Goal: Transaction & Acquisition: Obtain resource

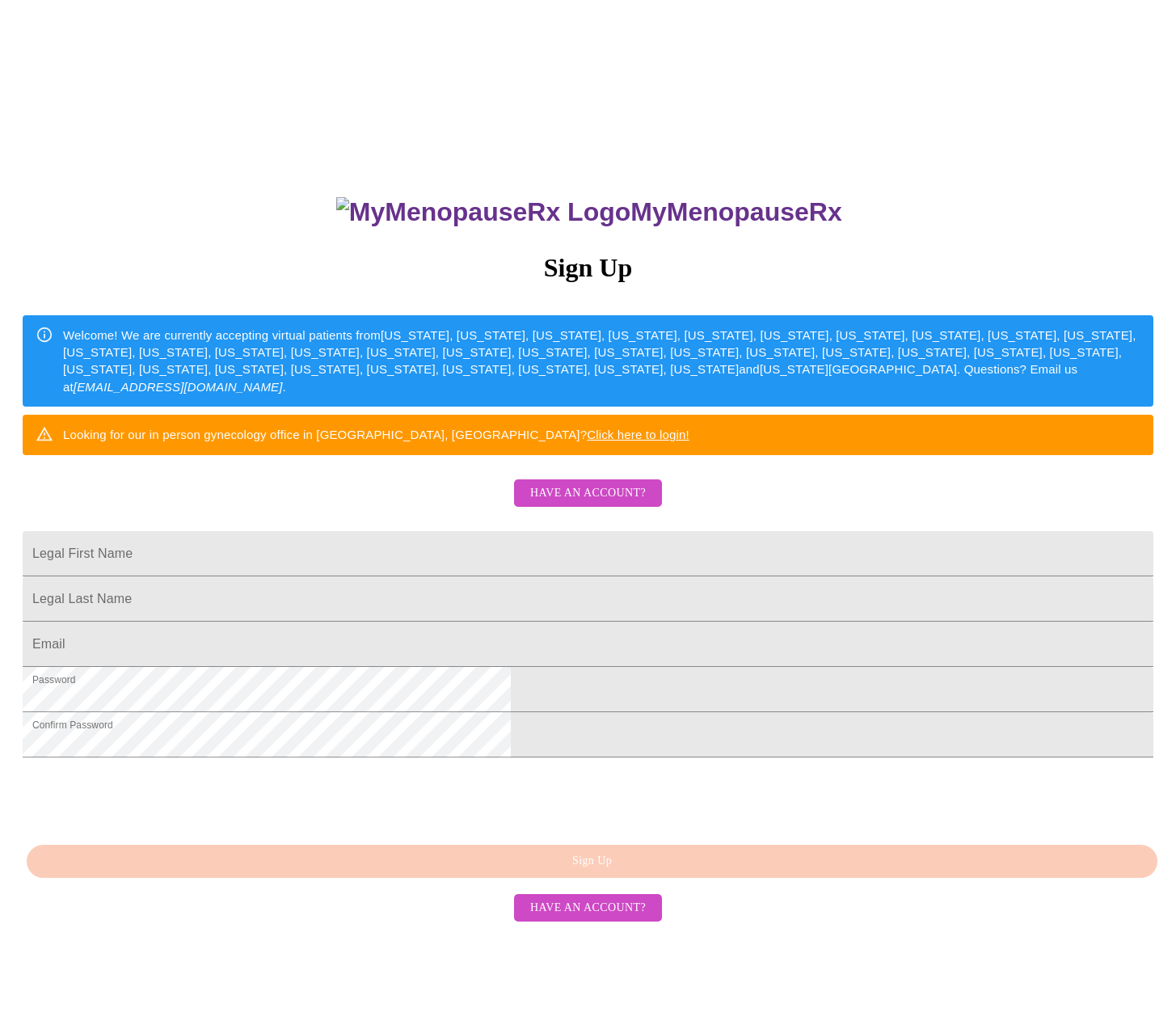
scroll to position [74, 0]
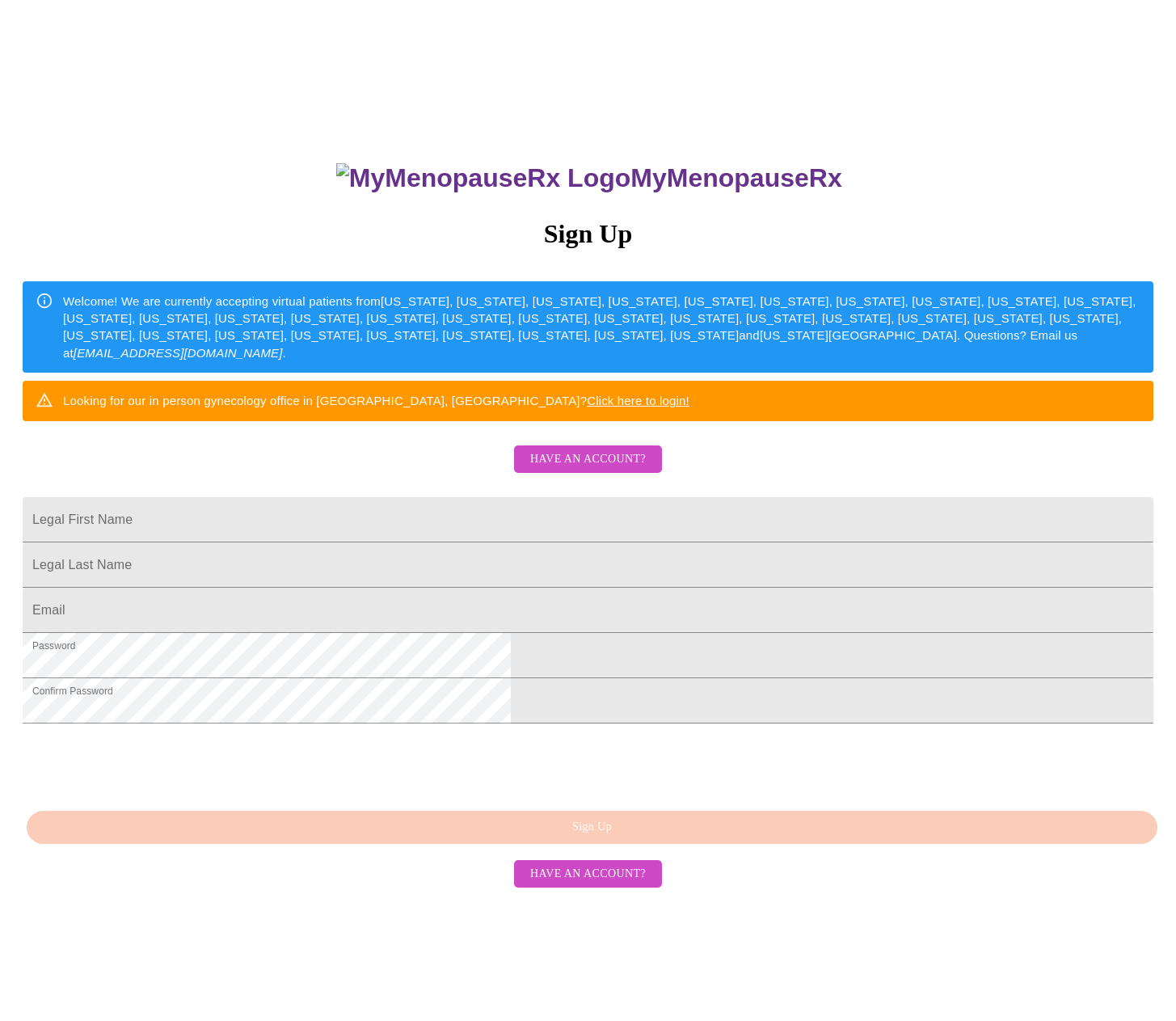
click at [578, 884] on span "Have an account?" at bounding box center [588, 875] width 116 height 21
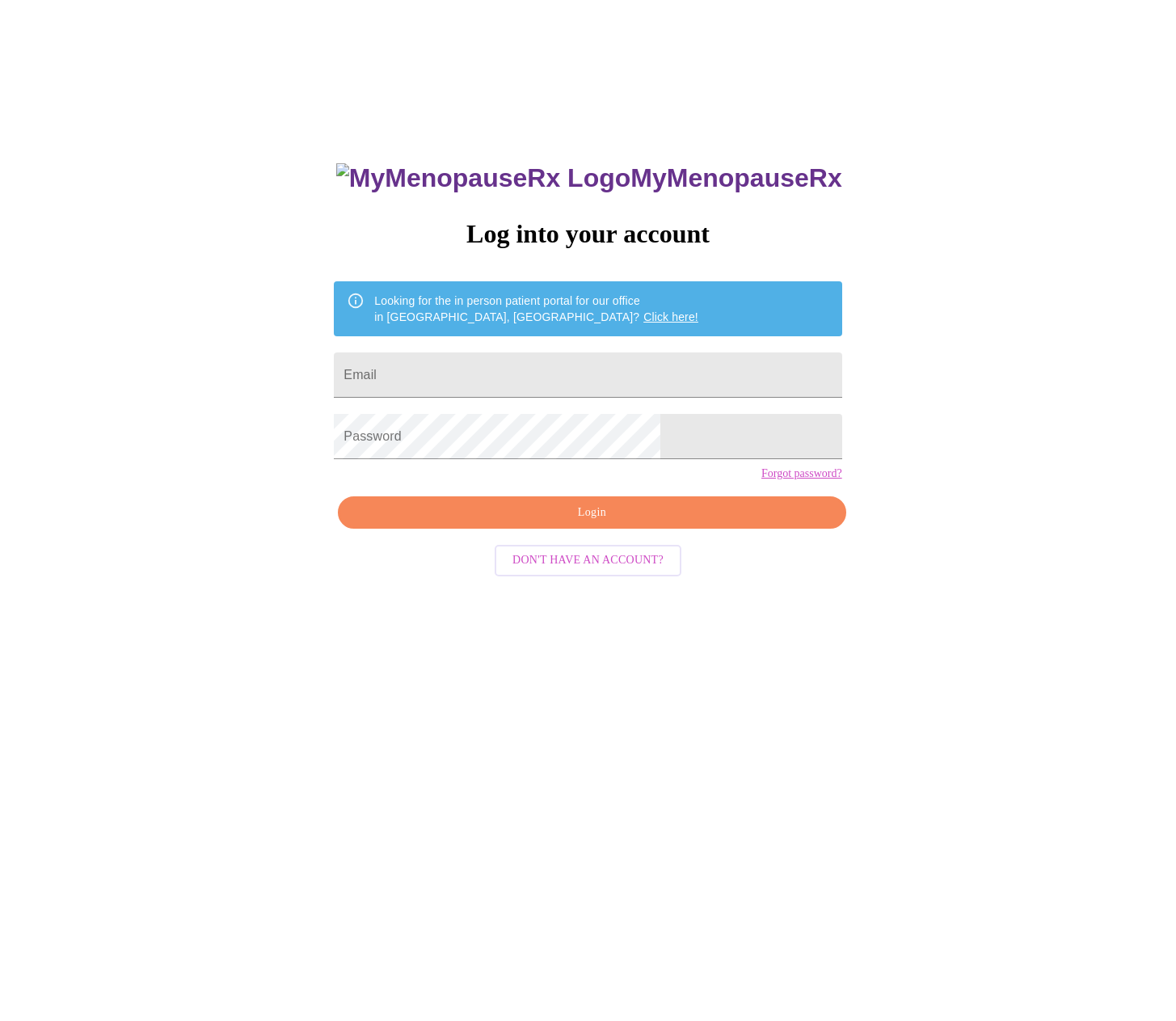
scroll to position [16, 0]
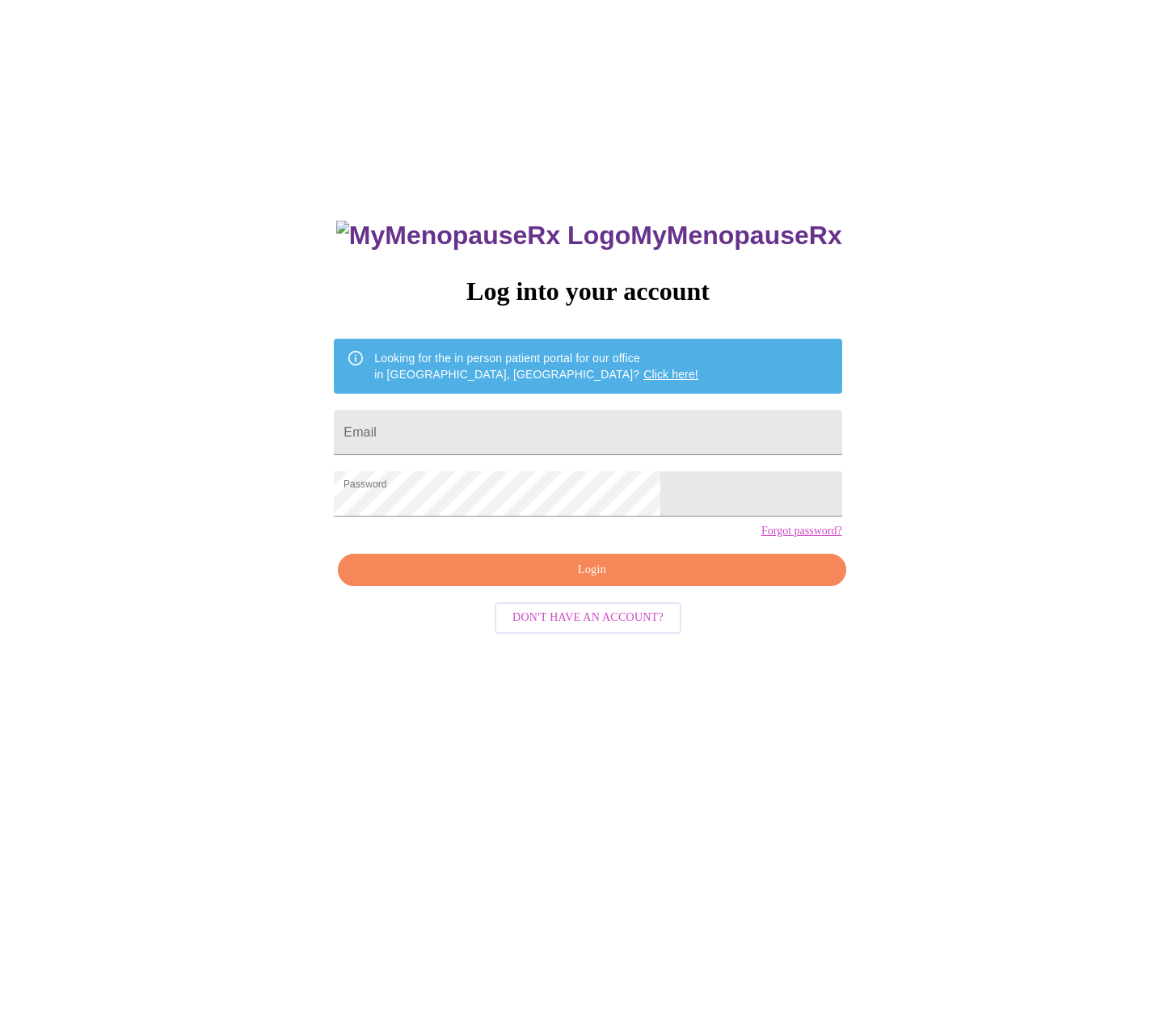
click at [605, 580] on span "Login" at bounding box center [591, 571] width 470 height 21
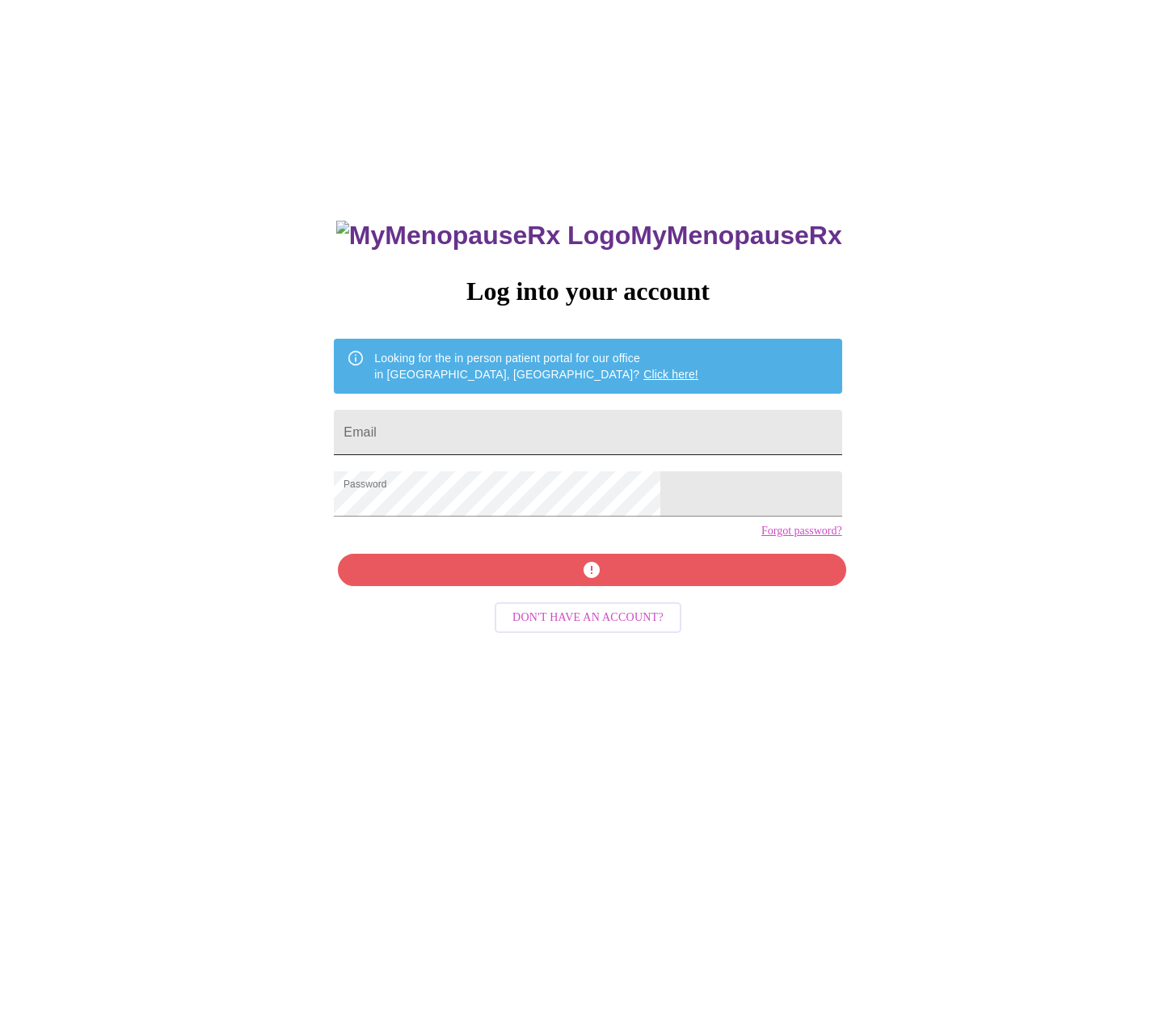
click at [495, 421] on input "Email" at bounding box center [587, 432] width 508 height 46
type input "[EMAIL_ADDRESS][DOMAIN_NAME]"
click at [563, 605] on div "MyMenopauseRx Log into your account Looking for the in person patient portal fo…" at bounding box center [588, 706] width 539 height 1021
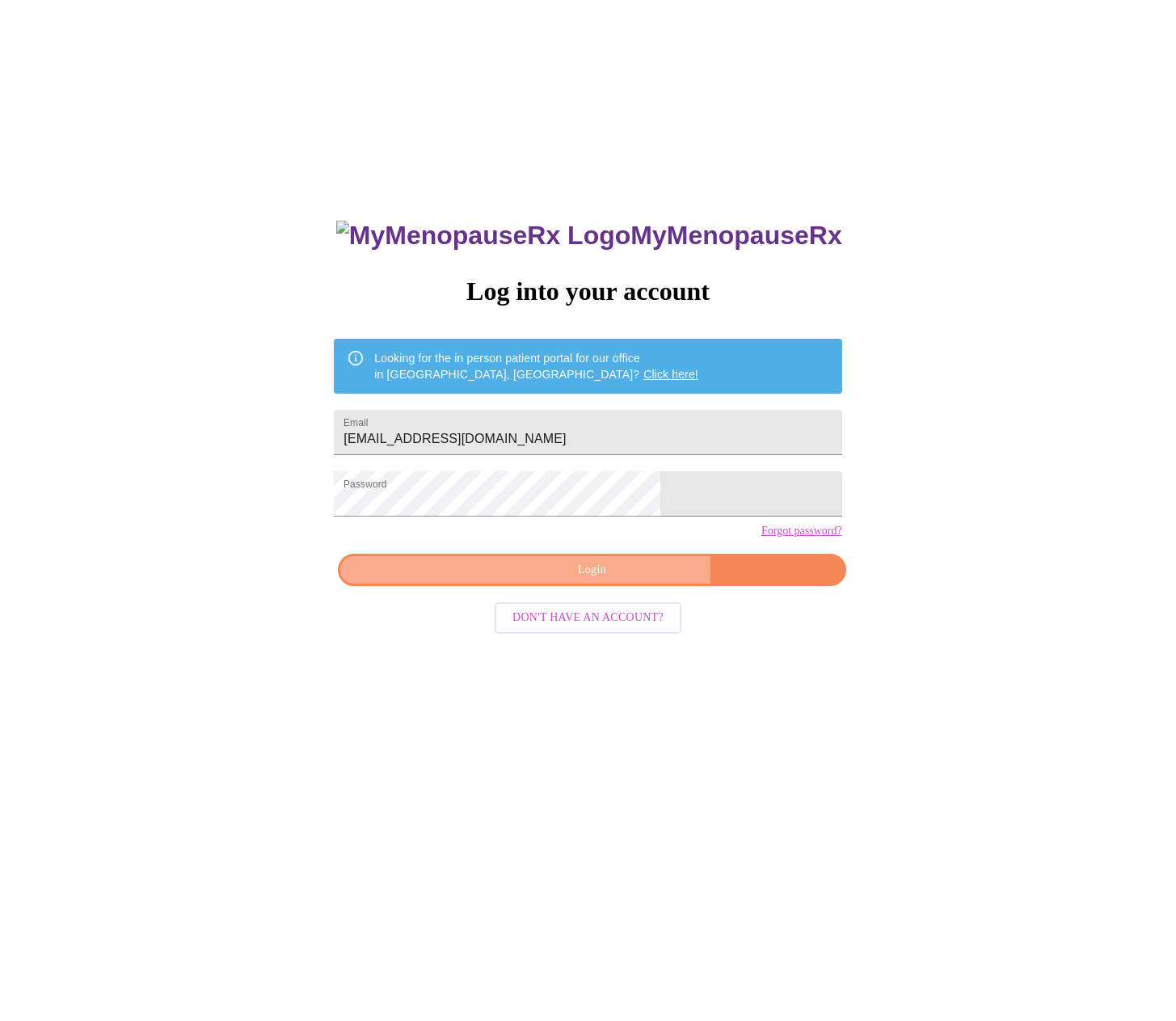
click at [616, 580] on span "Login" at bounding box center [591, 571] width 470 height 21
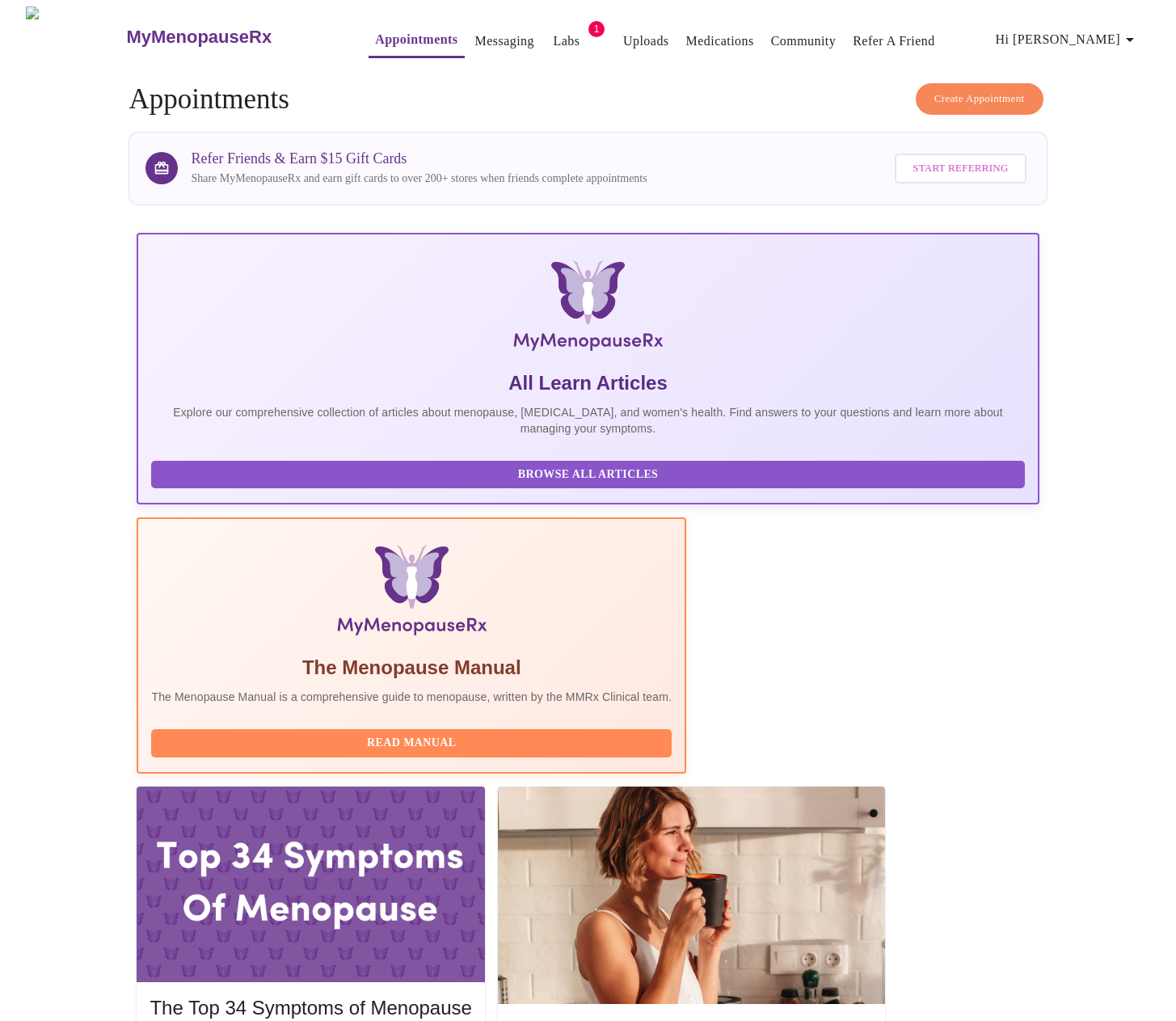
click at [553, 39] on link "Labs" at bounding box center [566, 41] width 27 height 22
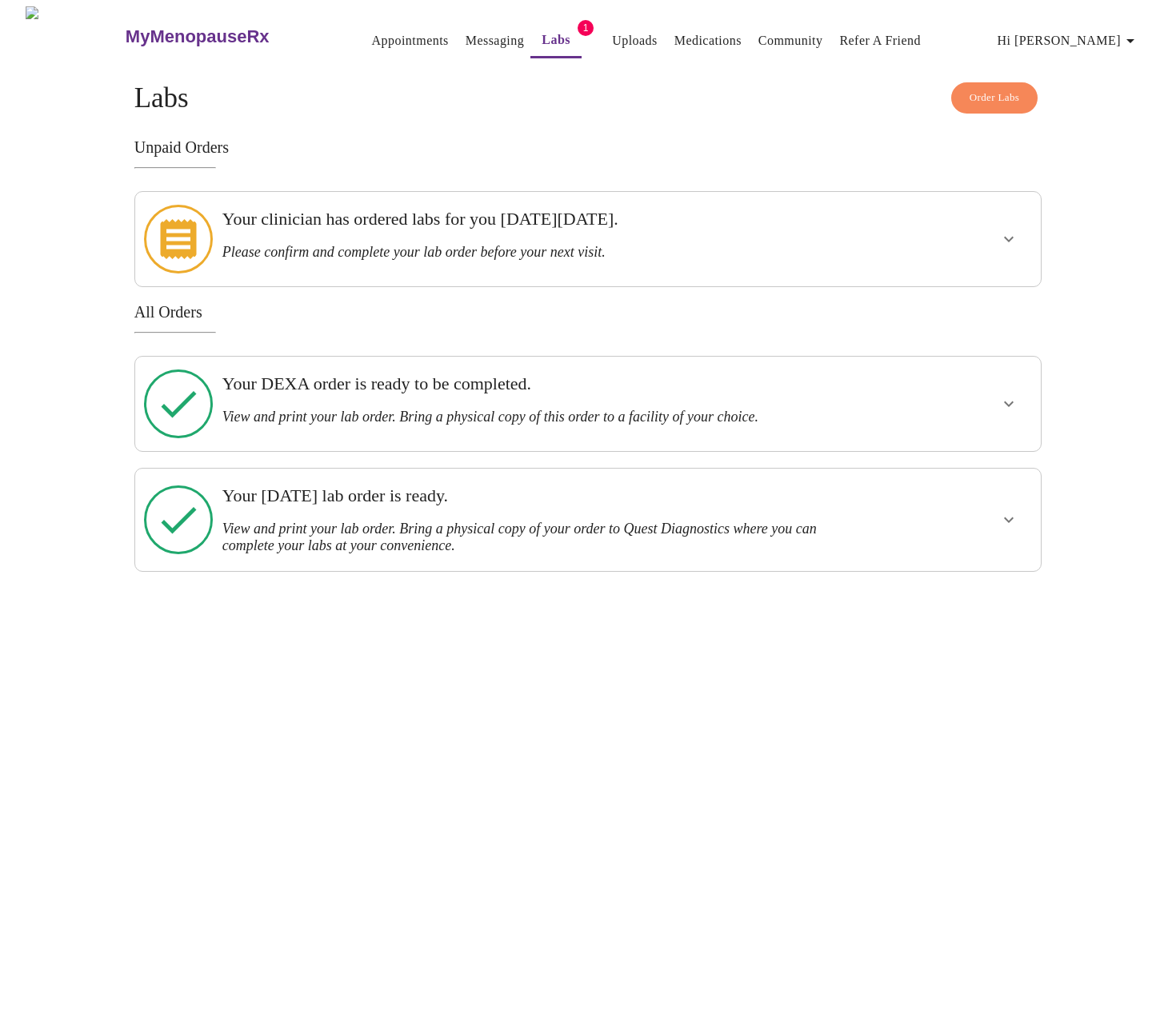
click at [418, 254] on div "Your clinician has ordered labs for you [DATE][DATE]. Please confirm and comple…" at bounding box center [544, 239] width 656 height 82
click at [169, 230] on icon at bounding box center [179, 239] width 36 height 40
click at [465, 31] on link "Messaging" at bounding box center [494, 41] width 59 height 22
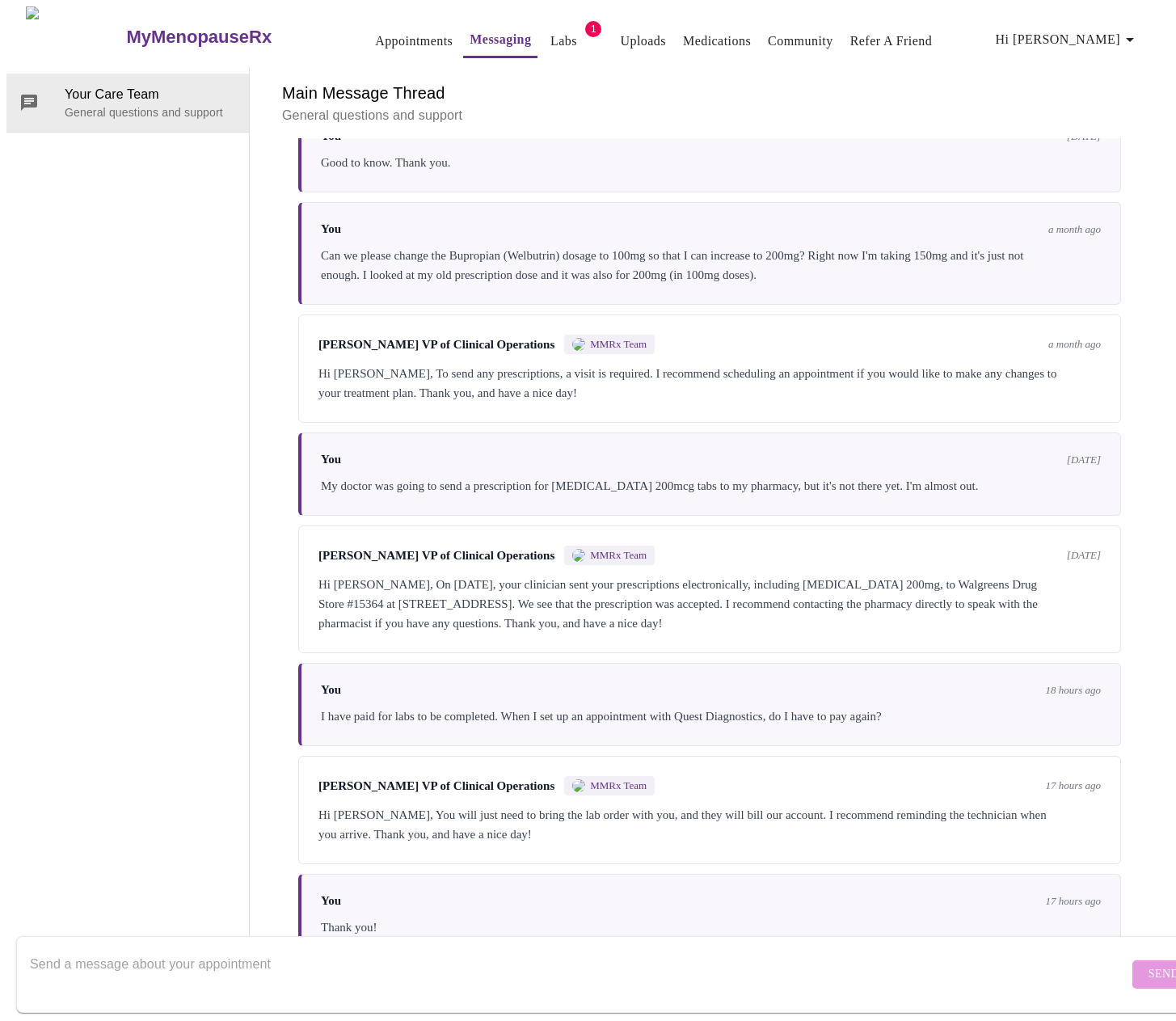
scroll to position [1025, 0]
click at [86, 104] on p "General questions and support" at bounding box center [149, 112] width 171 height 16
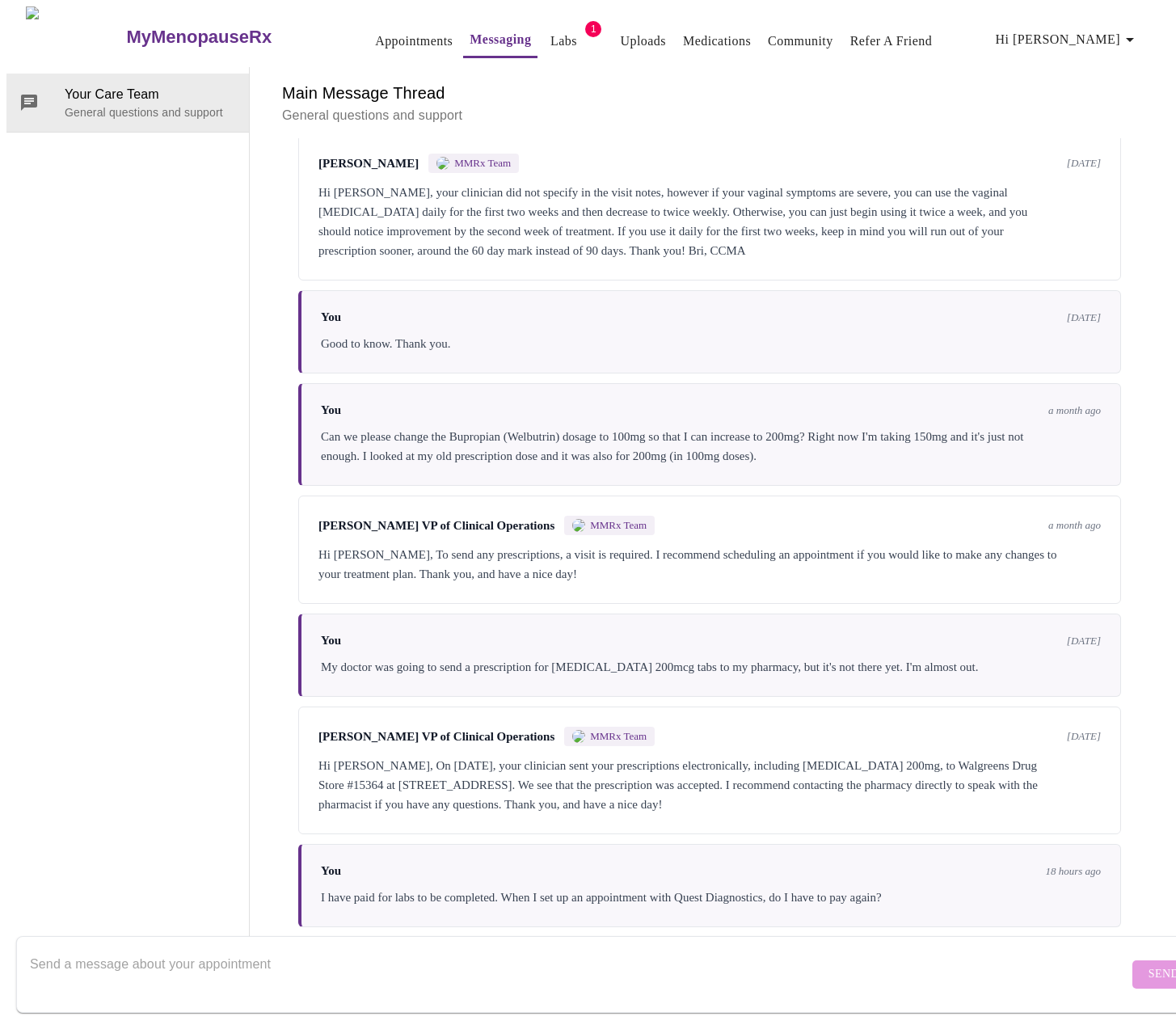
scroll to position [621, 0]
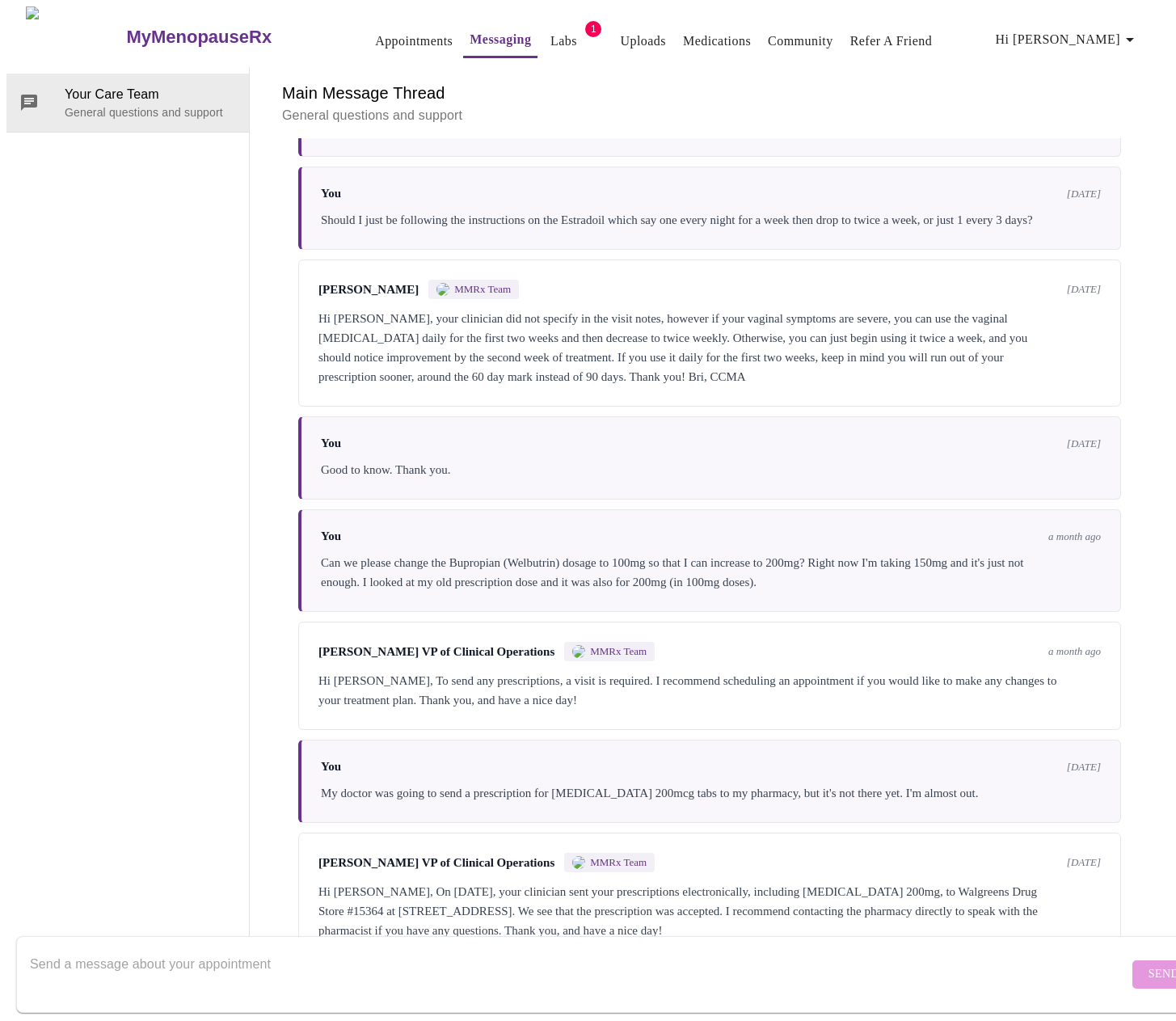
click at [375, 34] on link "Appointments" at bounding box center [413, 41] width 77 height 22
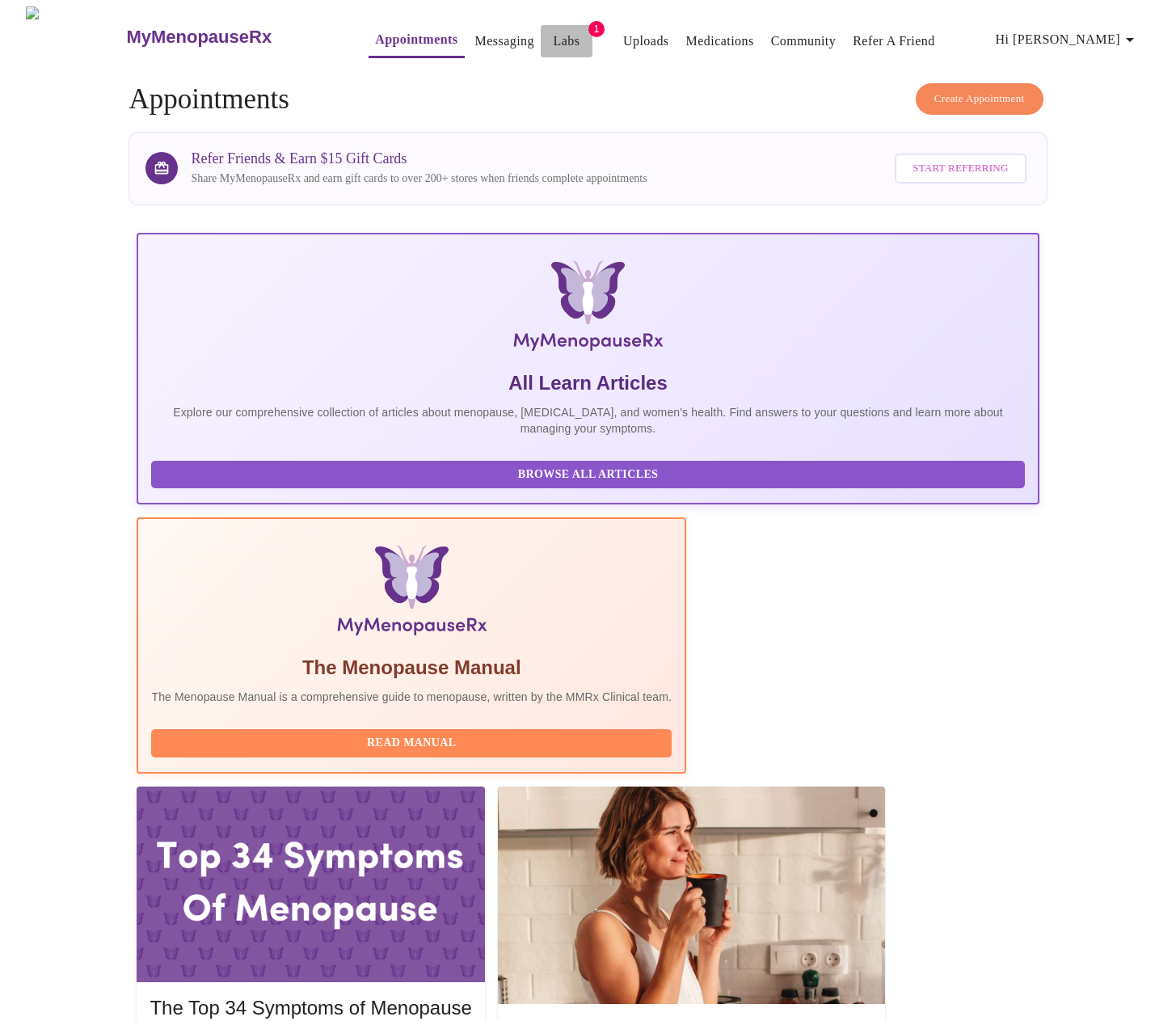
click at [553, 43] on link "Labs" at bounding box center [566, 41] width 27 height 22
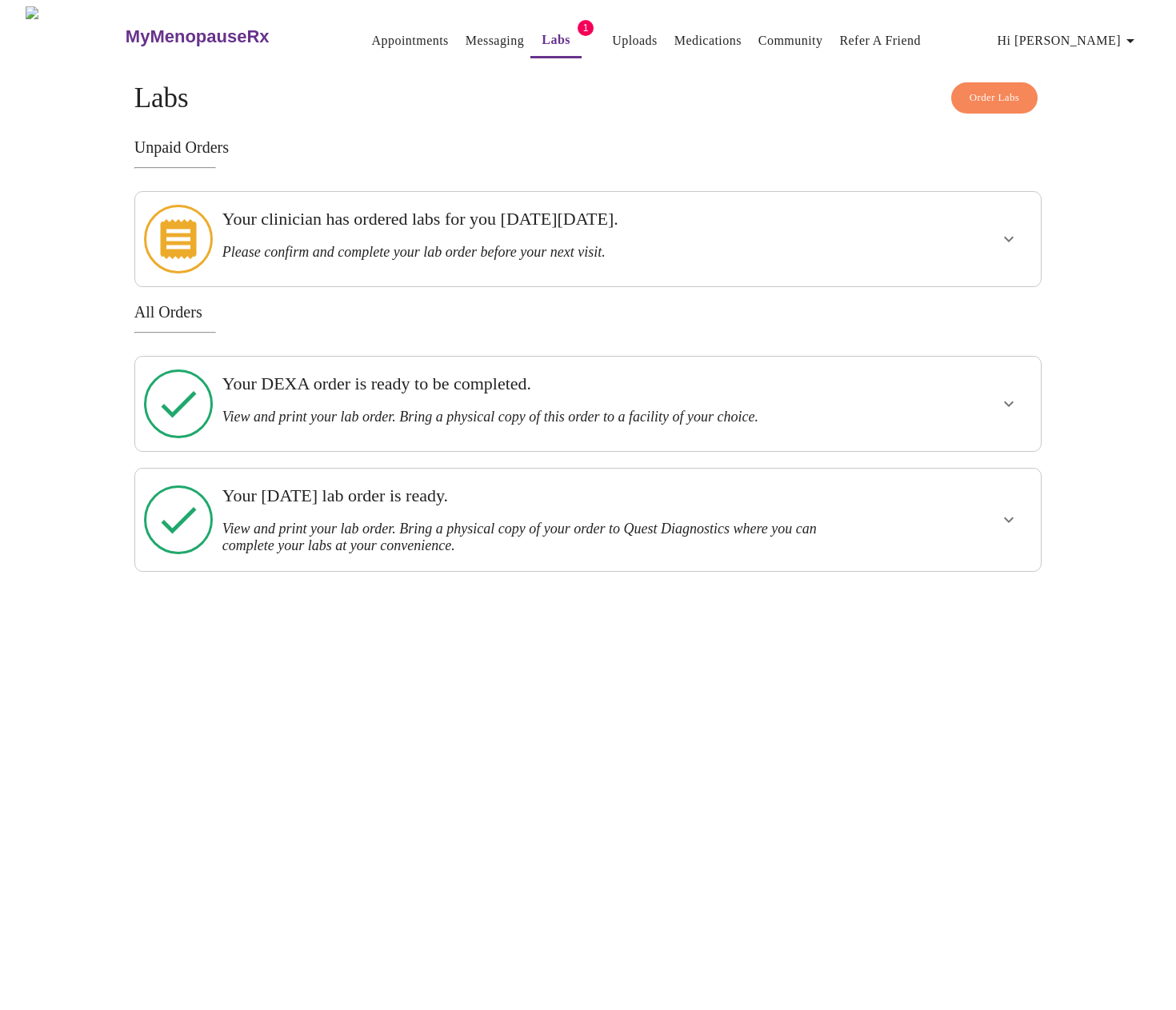
click at [522, 520] on h3 "View and print your lab order. Bring a physical copy of your order to Quest Dia…" at bounding box center [543, 537] width 644 height 34
click at [1003, 510] on icon "show more" at bounding box center [1008, 519] width 20 height 20
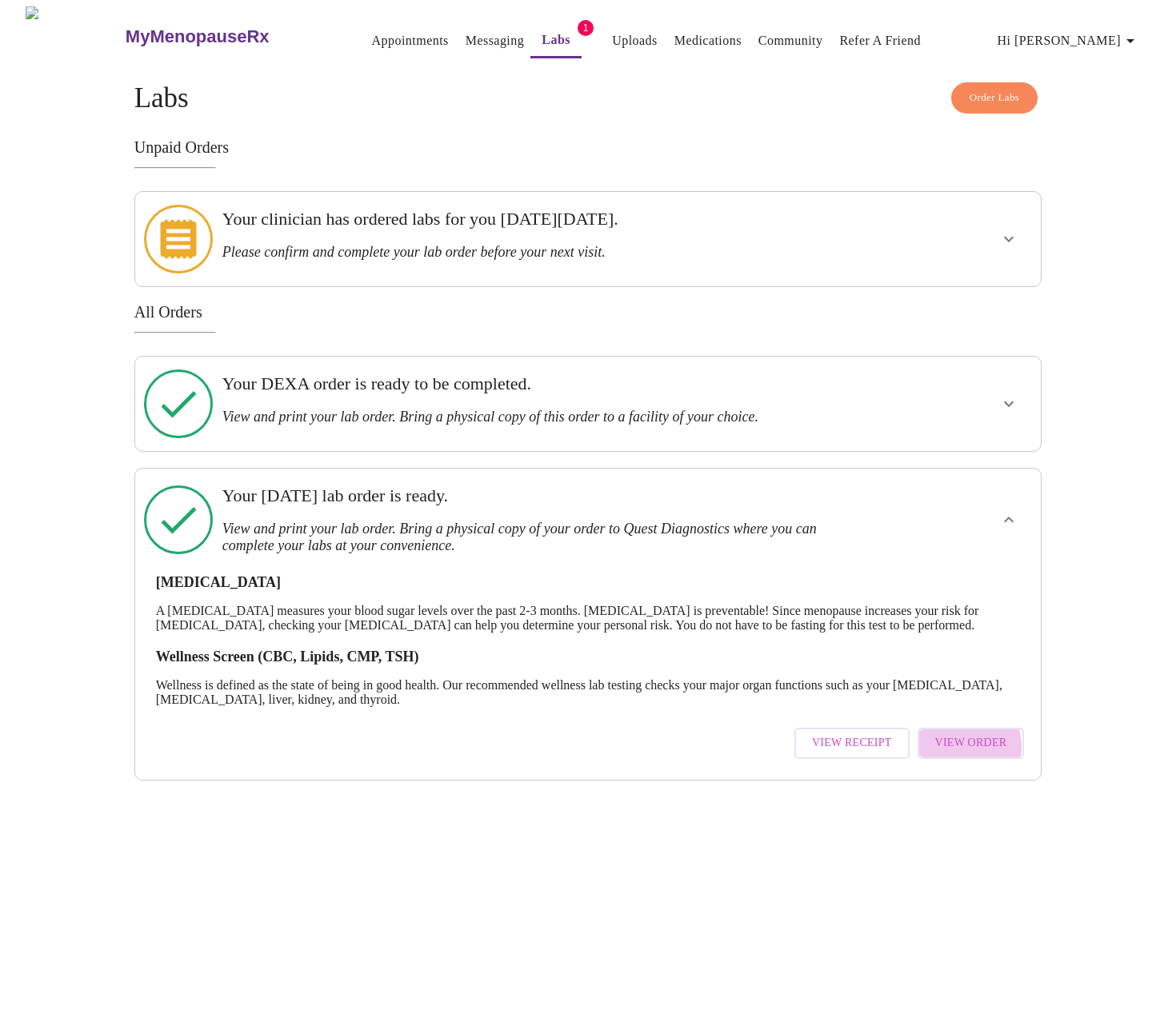
click at [947, 734] on span "View Order" at bounding box center [971, 744] width 72 height 20
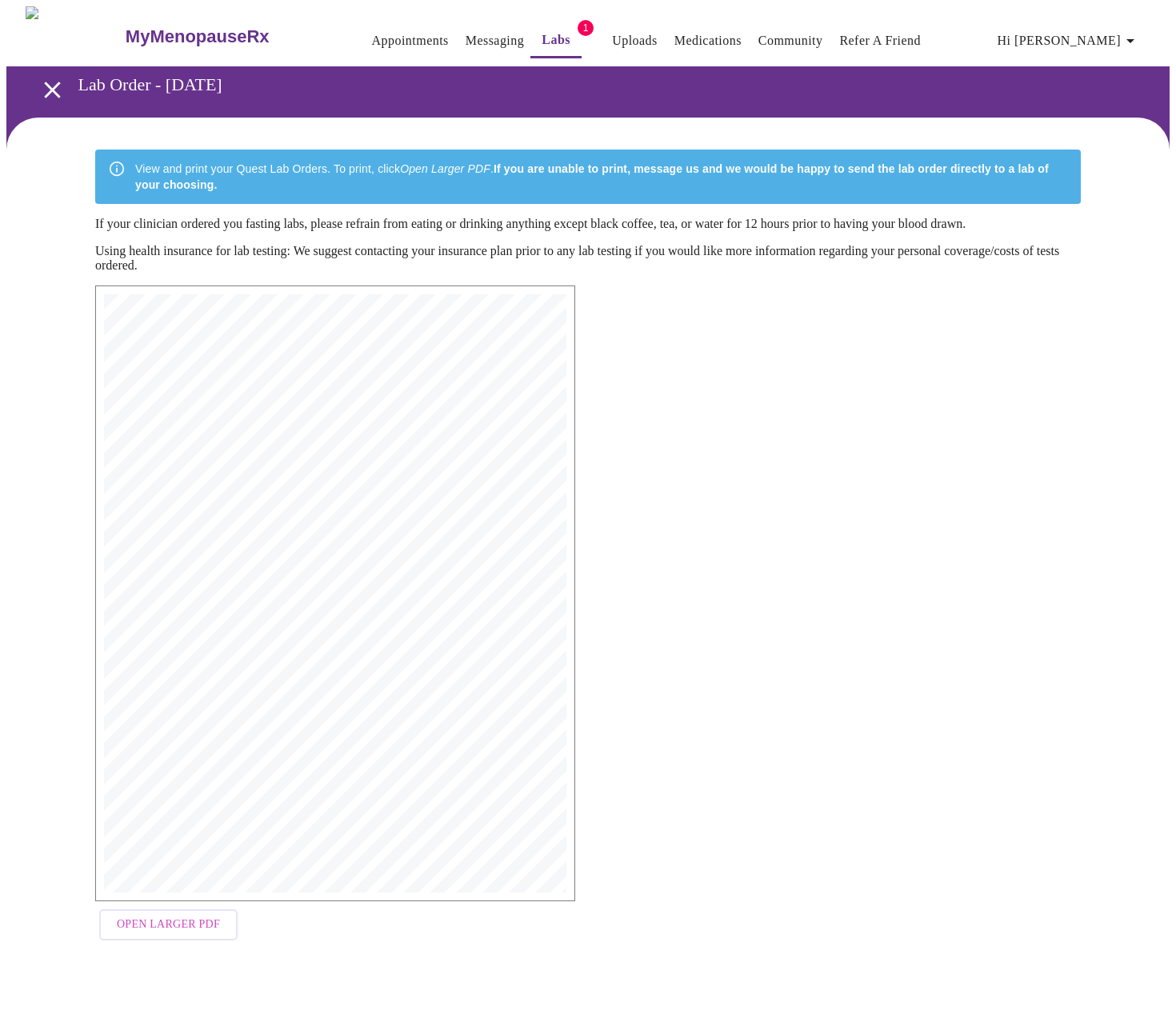
click at [187, 922] on span "Open Larger PDF" at bounding box center [168, 925] width 103 height 20
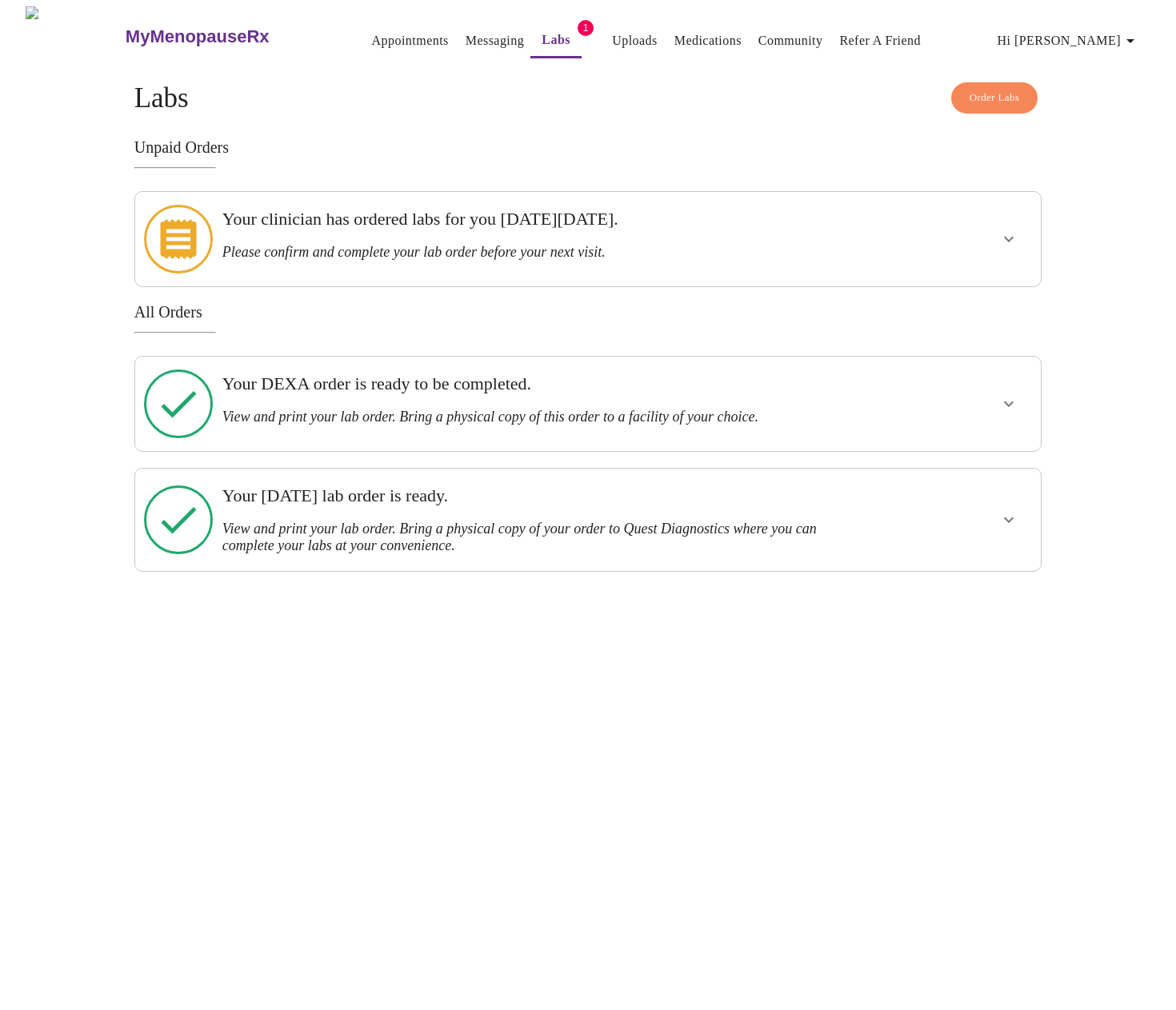
click at [1023, 501] on button "show more" at bounding box center [1008, 519] width 38 height 38
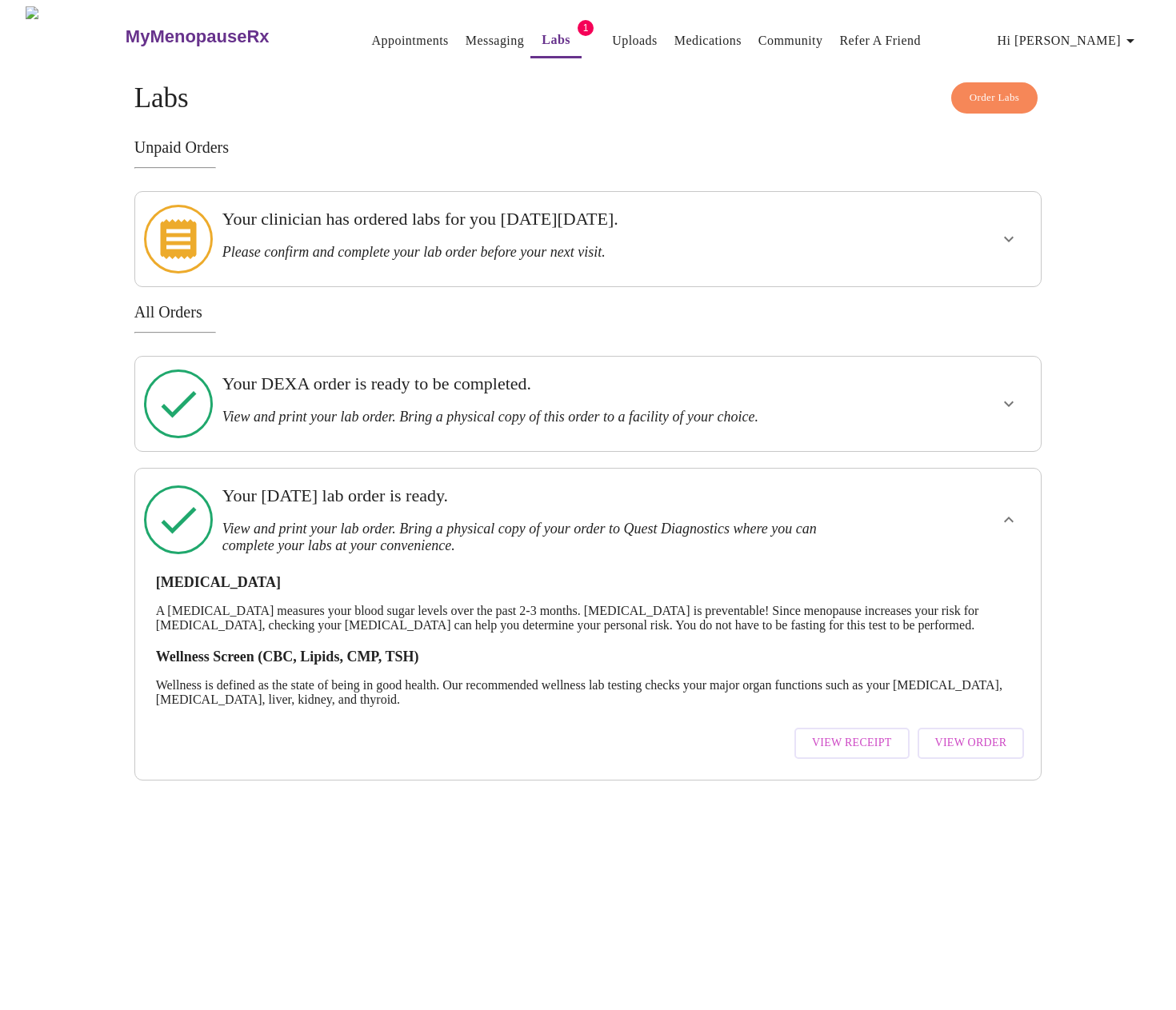
click at [889, 734] on span "View Receipt" at bounding box center [852, 744] width 80 height 20
